Goal: Find specific page/section: Find specific page/section

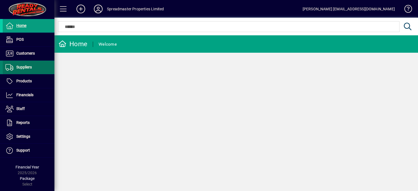
click at [27, 67] on span "Suppliers" at bounding box center [24, 67] width 16 height 4
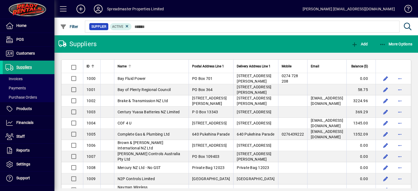
click at [129, 67] on div "Name" at bounding box center [152, 66] width 68 height 6
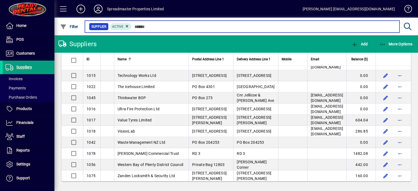
scroll to position [980, 0]
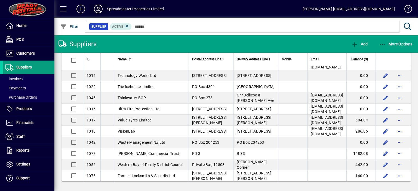
click at [99, 7] on icon at bounding box center [98, 9] width 11 height 9
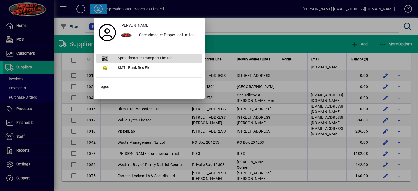
click at [139, 58] on div "Spreadmaster Transport Limited" at bounding box center [157, 59] width 88 height 10
